Goal: Information Seeking & Learning: Learn about a topic

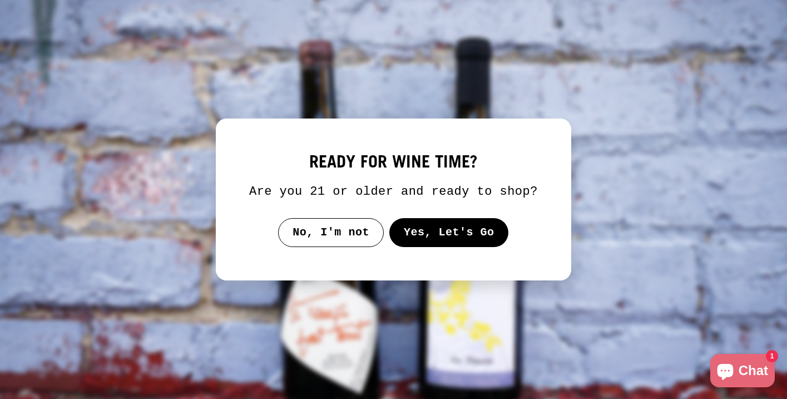
click at [455, 238] on button "Yes, Let's Go" at bounding box center [449, 232] width 120 height 29
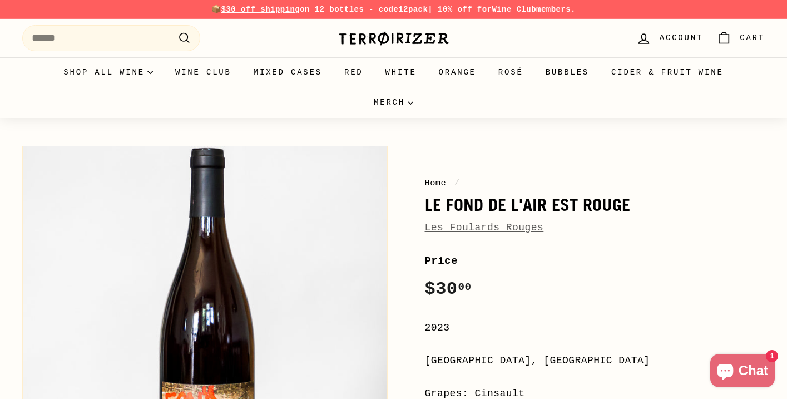
scroll to position [116, 0]
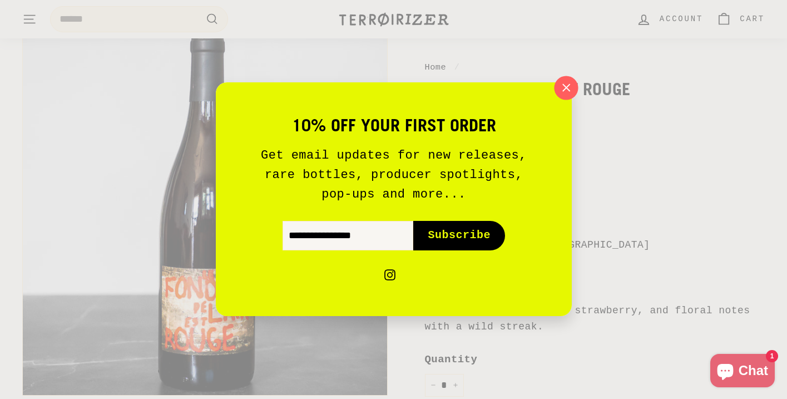
click at [567, 92] on icon "button" at bounding box center [566, 88] width 17 height 17
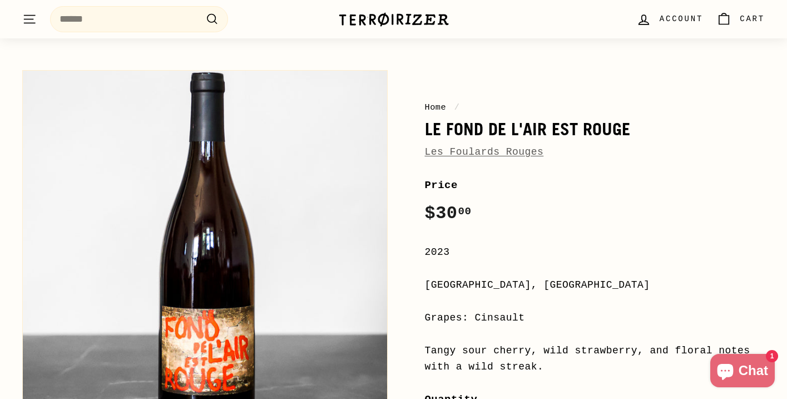
scroll to position [0, 0]
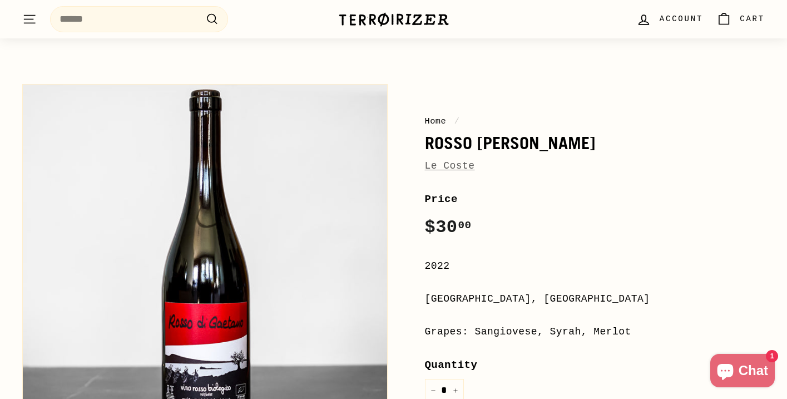
scroll to position [47, 0]
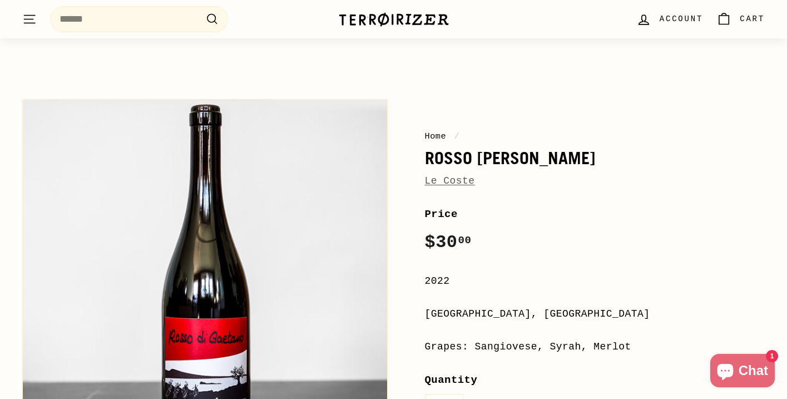
click at [450, 181] on link "Le Coste" at bounding box center [450, 180] width 50 height 11
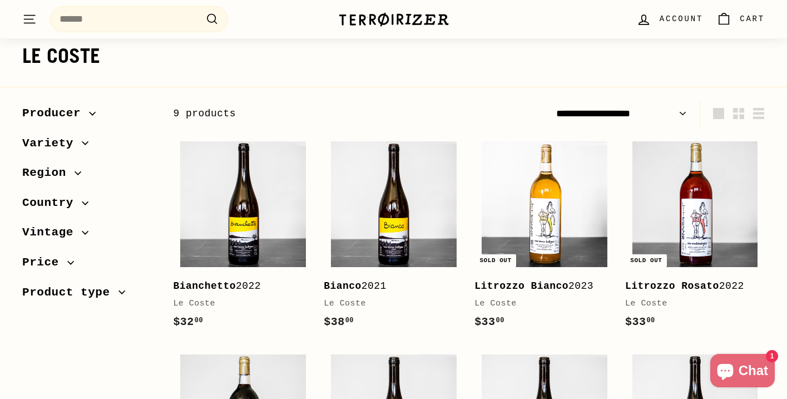
scroll to position [109, 0]
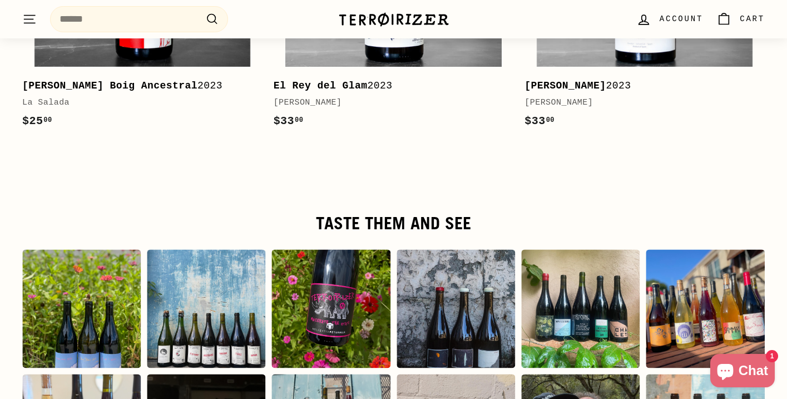
scroll to position [1978, 0]
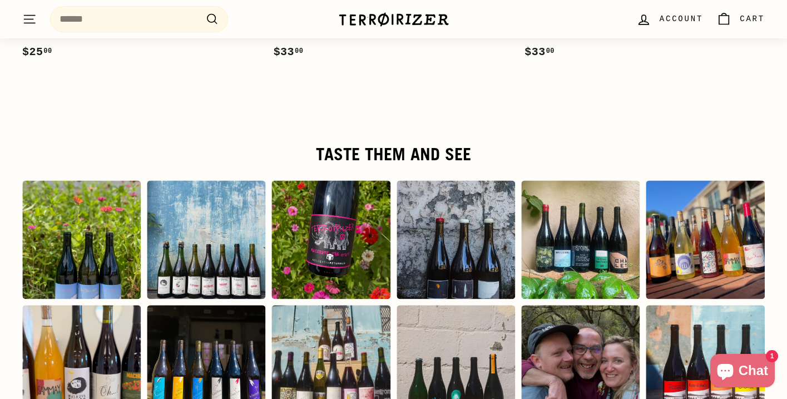
click at [457, 276] on div "Instagram post opens in a popup" at bounding box center [456, 239] width 119 height 119
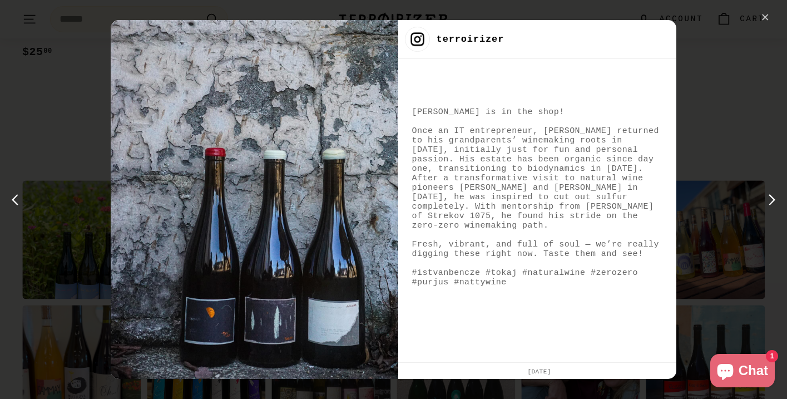
click at [770, 23] on div "✕" at bounding box center [765, 17] width 17 height 17
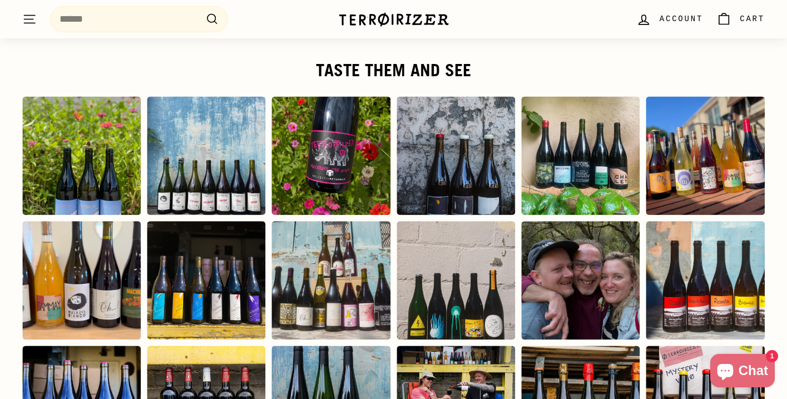
scroll to position [2068, 0]
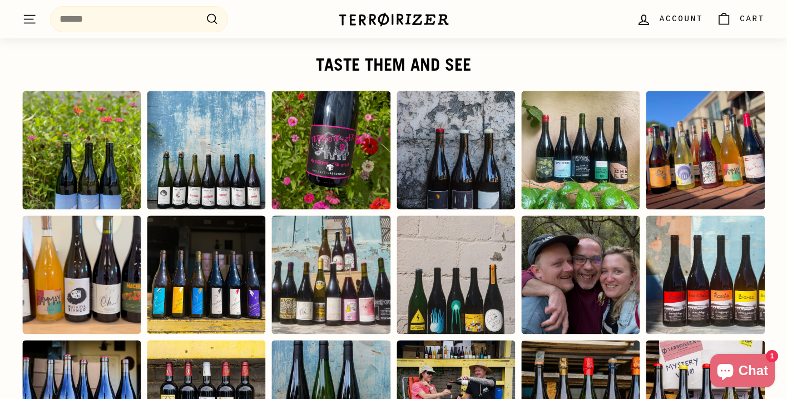
click at [495, 303] on div "Instagram post opens in a popup" at bounding box center [456, 274] width 119 height 119
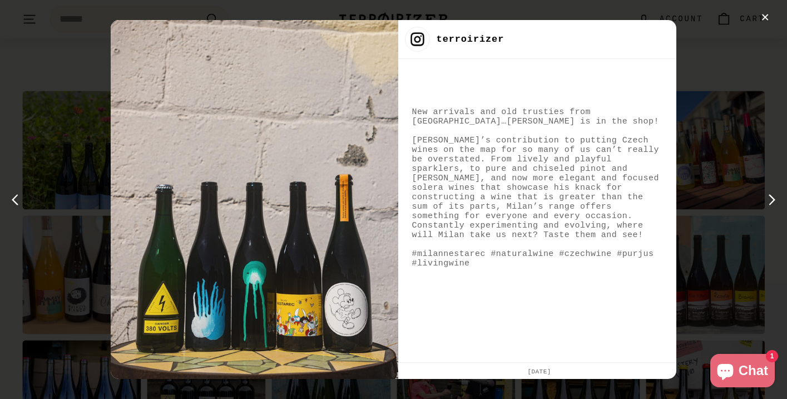
click at [590, 140] on div "New arrivals and old trusties from [GEOGRAPHIC_DATA]…[PERSON_NAME] is in the sh…" at bounding box center [537, 187] width 250 height 161
drag, startPoint x: 418, startPoint y: 259, endPoint x: 483, endPoint y: 261, distance: 64.6
click at [483, 261] on div "New arrivals and old trusties from [GEOGRAPHIC_DATA]…[PERSON_NAME] is in the sh…" at bounding box center [537, 187] width 250 height 161
copy div "milannestarec"
click at [766, 22] on div "✕" at bounding box center [765, 17] width 17 height 17
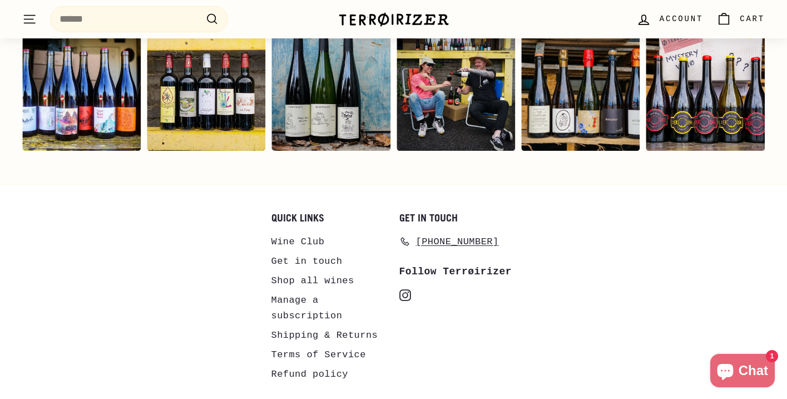
scroll to position [2376, 0]
